Goal: Task Accomplishment & Management: Manage account settings

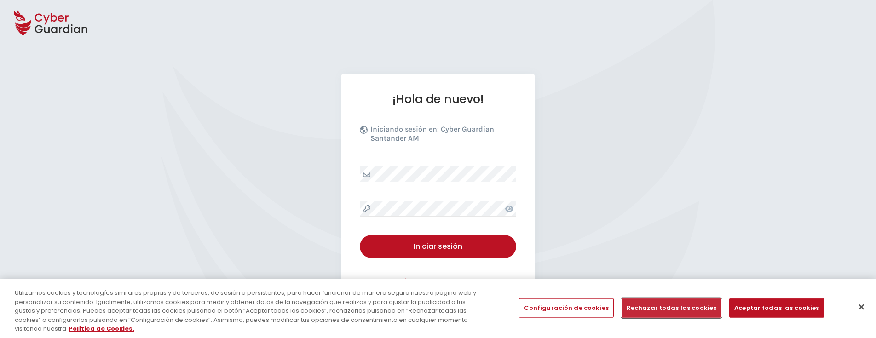
click at [657, 311] on button "Rechazar todas las cookies" at bounding box center [671, 308] width 100 height 19
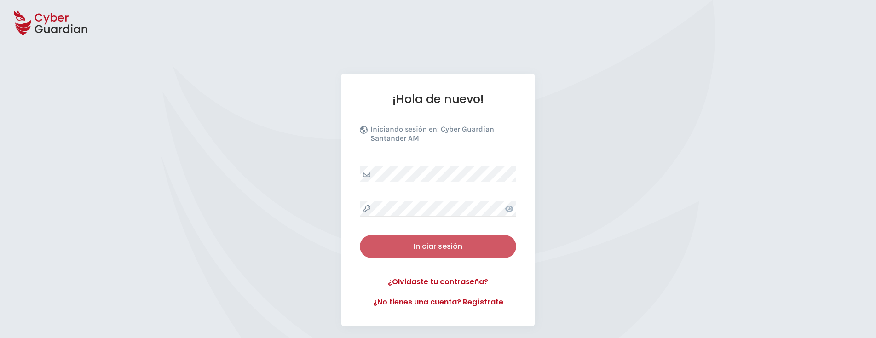
click at [428, 240] on button "Iniciar sesión" at bounding box center [438, 246] width 156 height 23
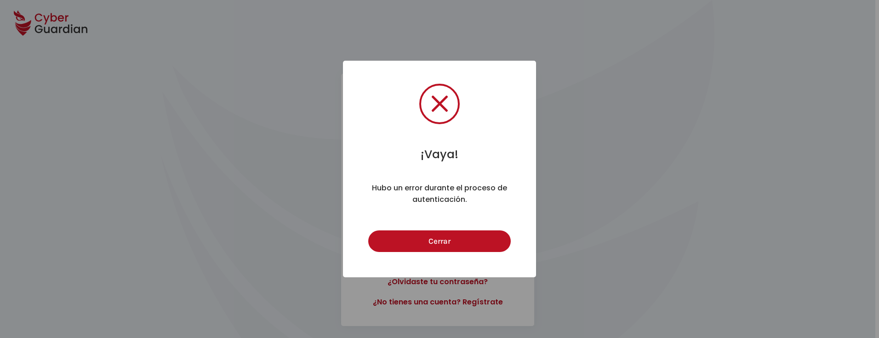
click at [428, 240] on button "Cerrar" at bounding box center [439, 241] width 142 height 22
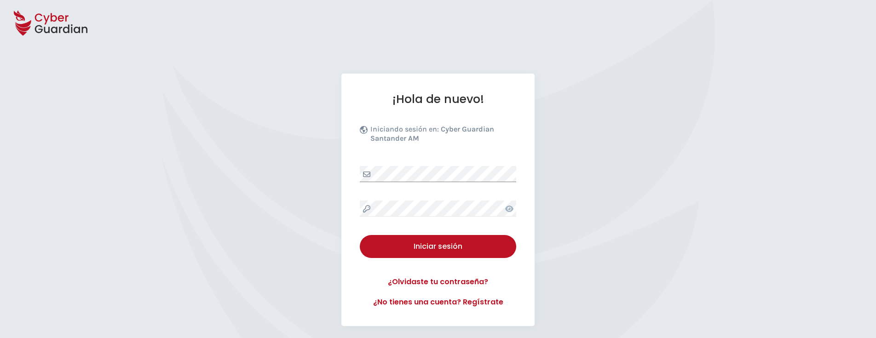
click at [523, 171] on div "¡Hola de nuevo! Iniciando sesión en: Cyber Guardian Santander AM Iniciar sesión…" at bounding box center [437, 200] width 193 height 253
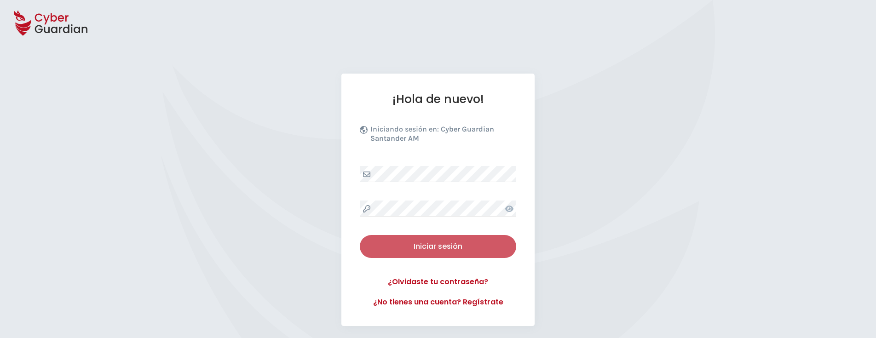
click at [445, 249] on div "Iniciar sesión" at bounding box center [438, 246] width 143 height 11
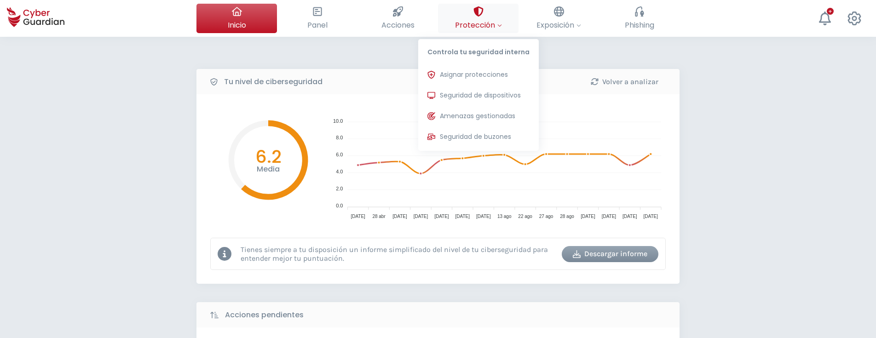
click at [479, 22] on span "Protección" at bounding box center [478, 24] width 47 height 11
click at [483, 71] on span "Asignar protecciones" at bounding box center [474, 75] width 68 height 10
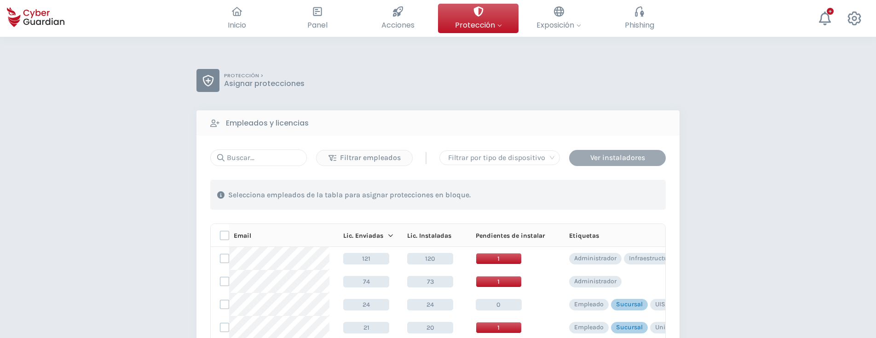
click at [594, 157] on div "Ver instaladores" at bounding box center [617, 157] width 83 height 11
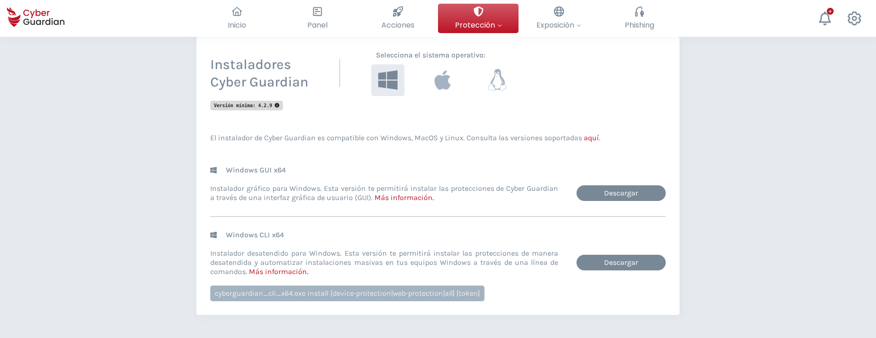
scroll to position [116, 0]
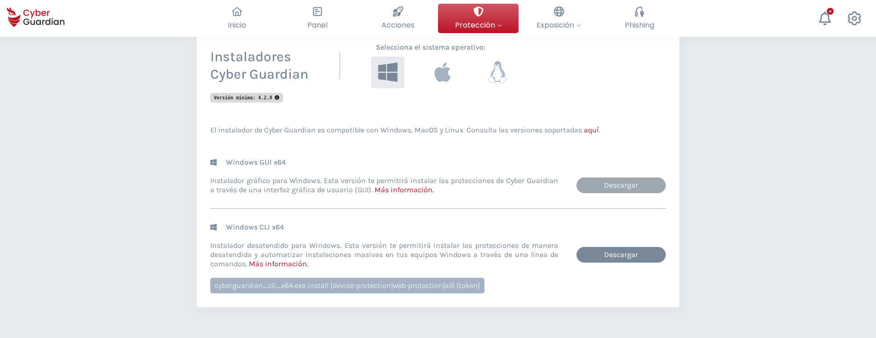
click at [614, 190] on link "Descargar" at bounding box center [620, 186] width 89 height 16
click at [395, 70] on icon at bounding box center [387, 72] width 21 height 21
click at [615, 181] on link "Descargar" at bounding box center [620, 186] width 89 height 16
click at [400, 187] on link "Más información ." at bounding box center [403, 189] width 59 height 9
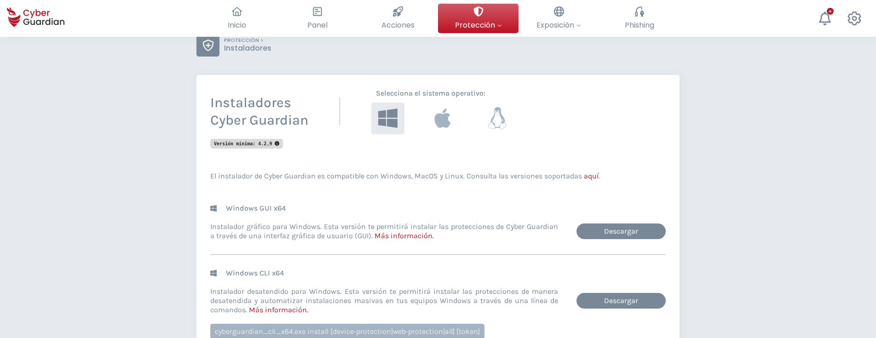
scroll to position [0, 0]
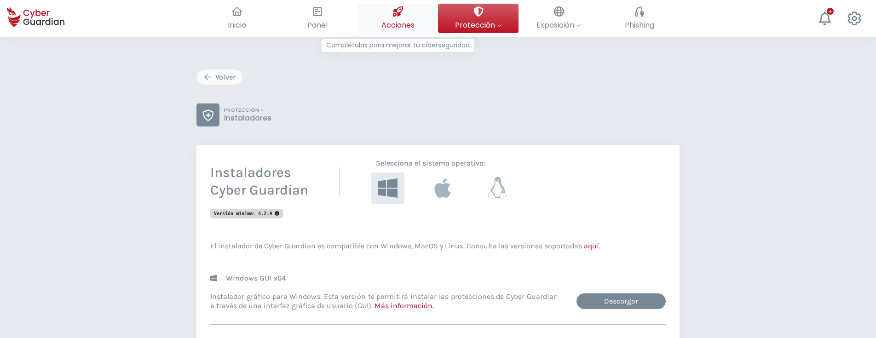
click at [404, 18] on button "Acciones Complétalas para mejorar tu ciberseguridad" at bounding box center [397, 18] width 80 height 29
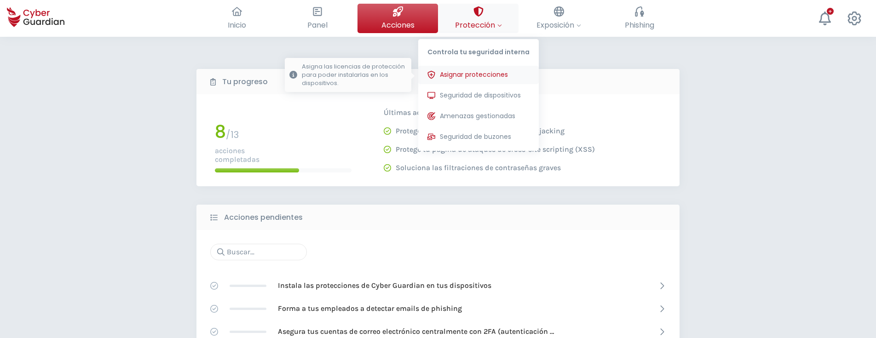
click at [477, 73] on span "Asignar protecciones" at bounding box center [474, 75] width 68 height 10
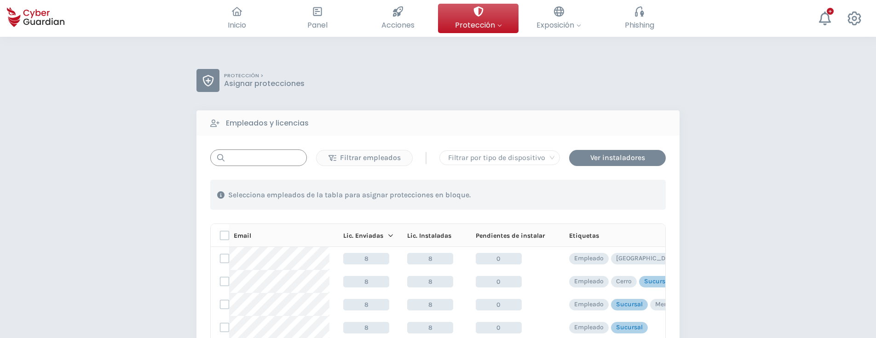
click at [265, 163] on input "text" at bounding box center [258, 157] width 97 height 17
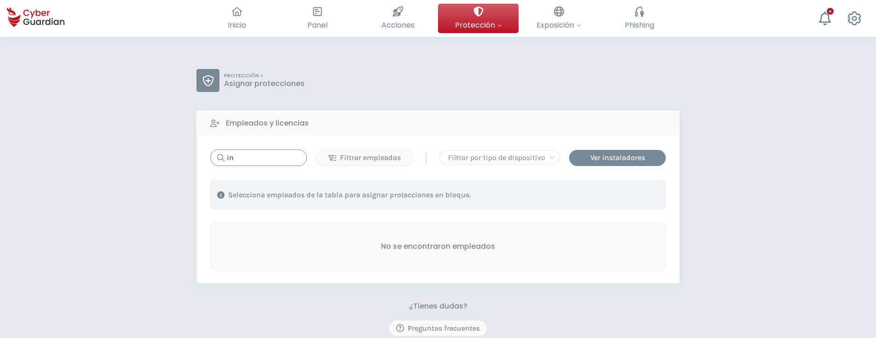
type input "i"
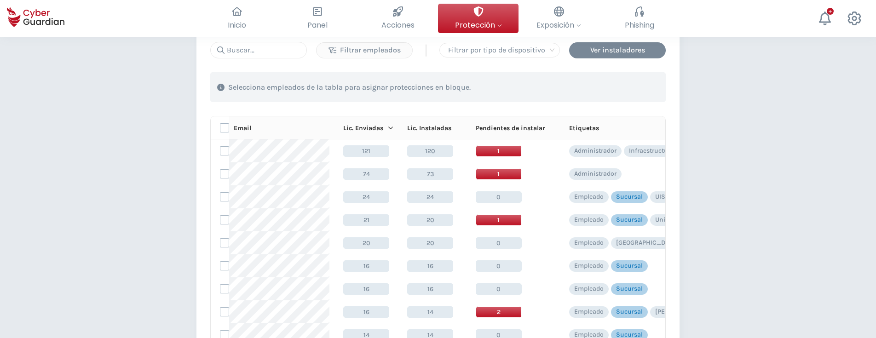
scroll to position [126, 0]
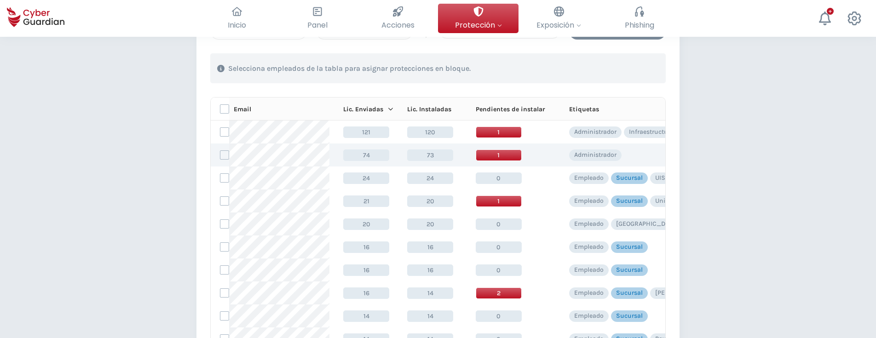
click at [491, 155] on span "1" at bounding box center [499, 154] width 46 height 11
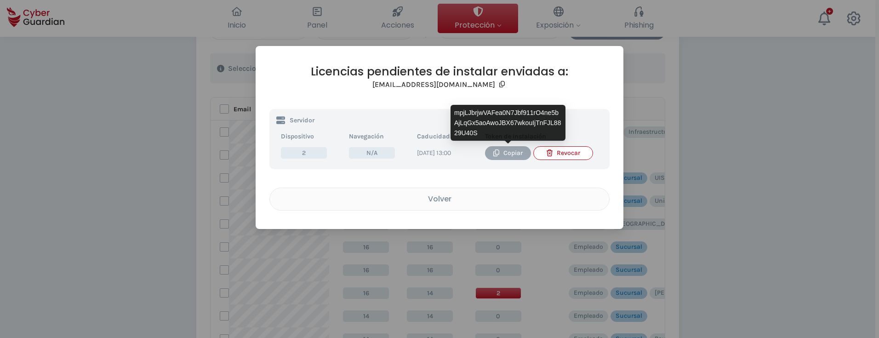
click at [497, 159] on button "Copiar" at bounding box center [508, 153] width 46 height 14
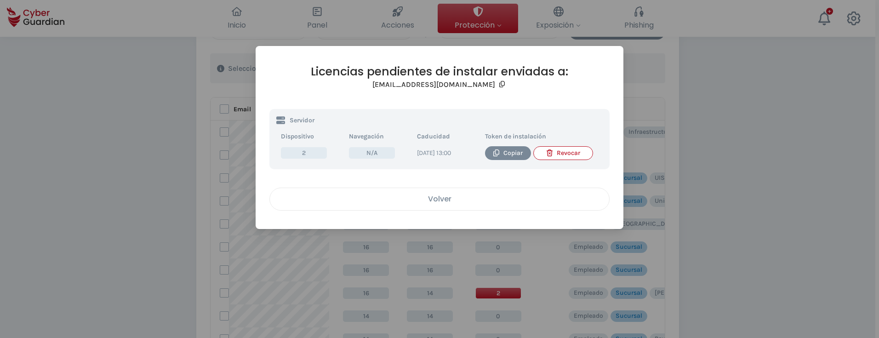
click at [448, 202] on div "Volver" at bounding box center [440, 198] width 326 height 11
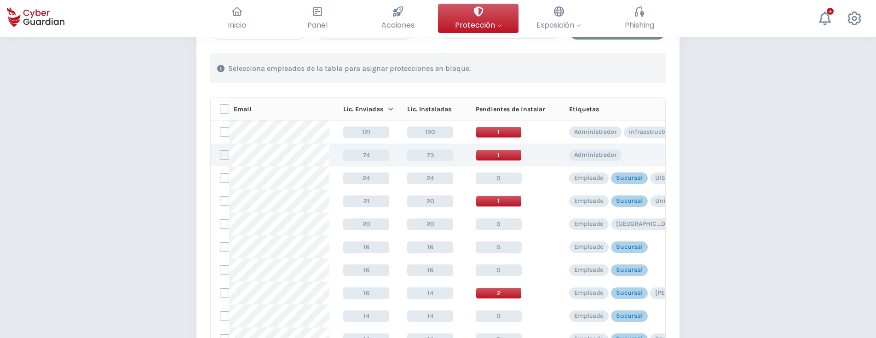
click at [493, 156] on span "1" at bounding box center [499, 154] width 46 height 11
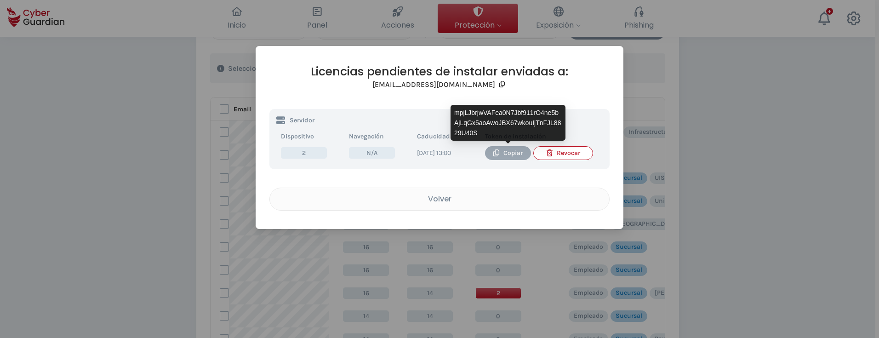
click at [501, 154] on div "Copiar" at bounding box center [508, 153] width 32 height 10
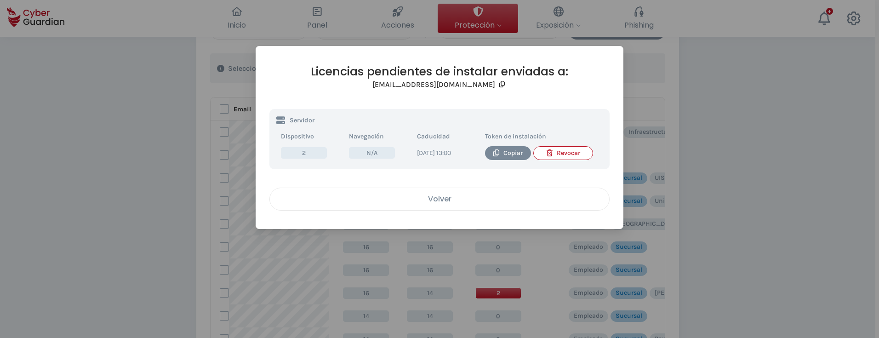
click at [447, 204] on div "Volver" at bounding box center [440, 198] width 326 height 11
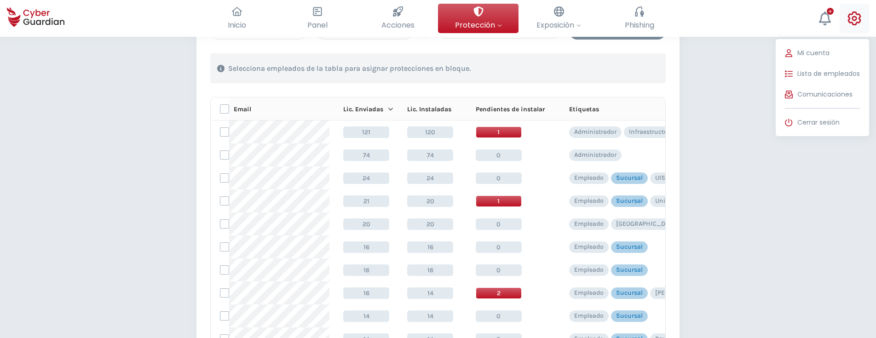
click at [857, 22] on icon at bounding box center [854, 18] width 14 height 14
click at [816, 119] on span "Cerrar sesión" at bounding box center [818, 123] width 42 height 10
